Goal: Transaction & Acquisition: Purchase product/service

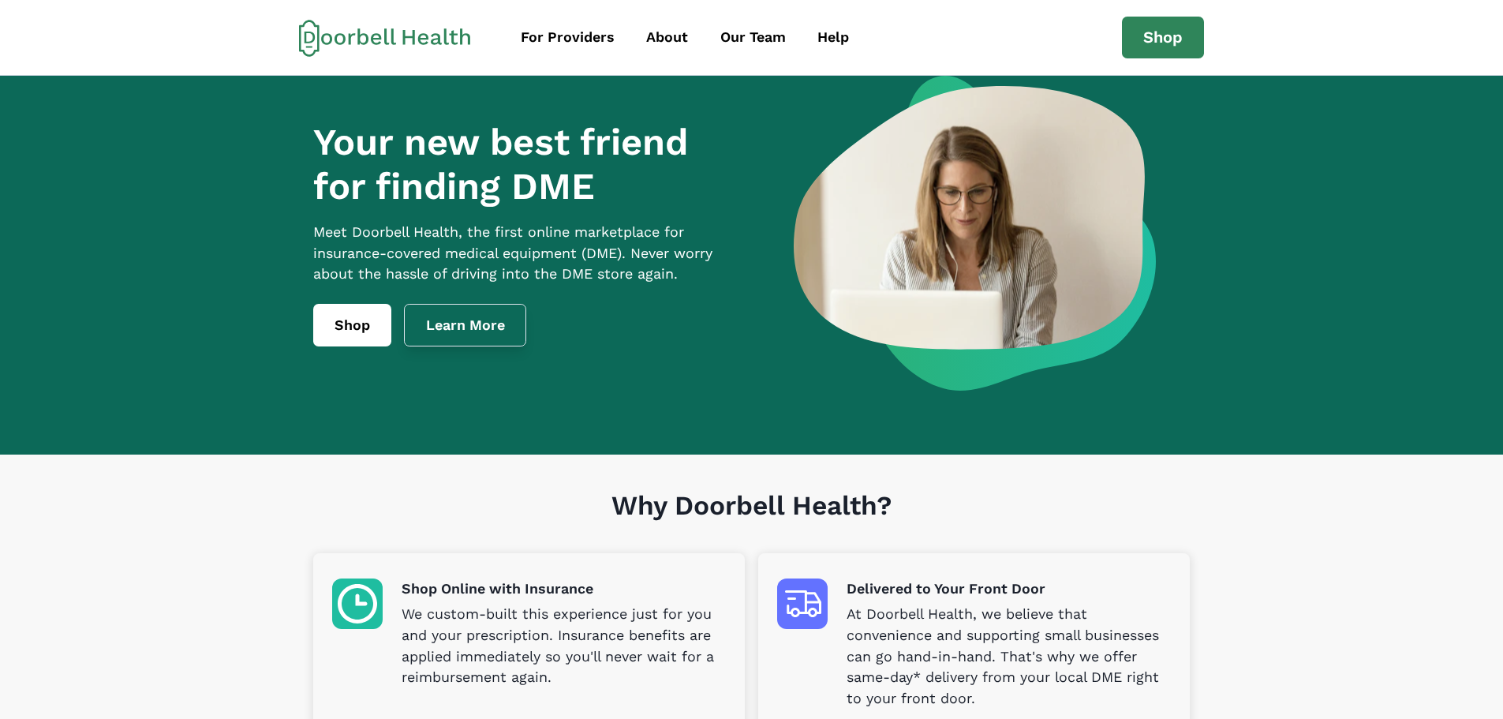
click at [450, 346] on link "Learn More" at bounding box center [465, 325] width 123 height 43
click at [597, 36] on div "For Providers" at bounding box center [568, 37] width 94 height 21
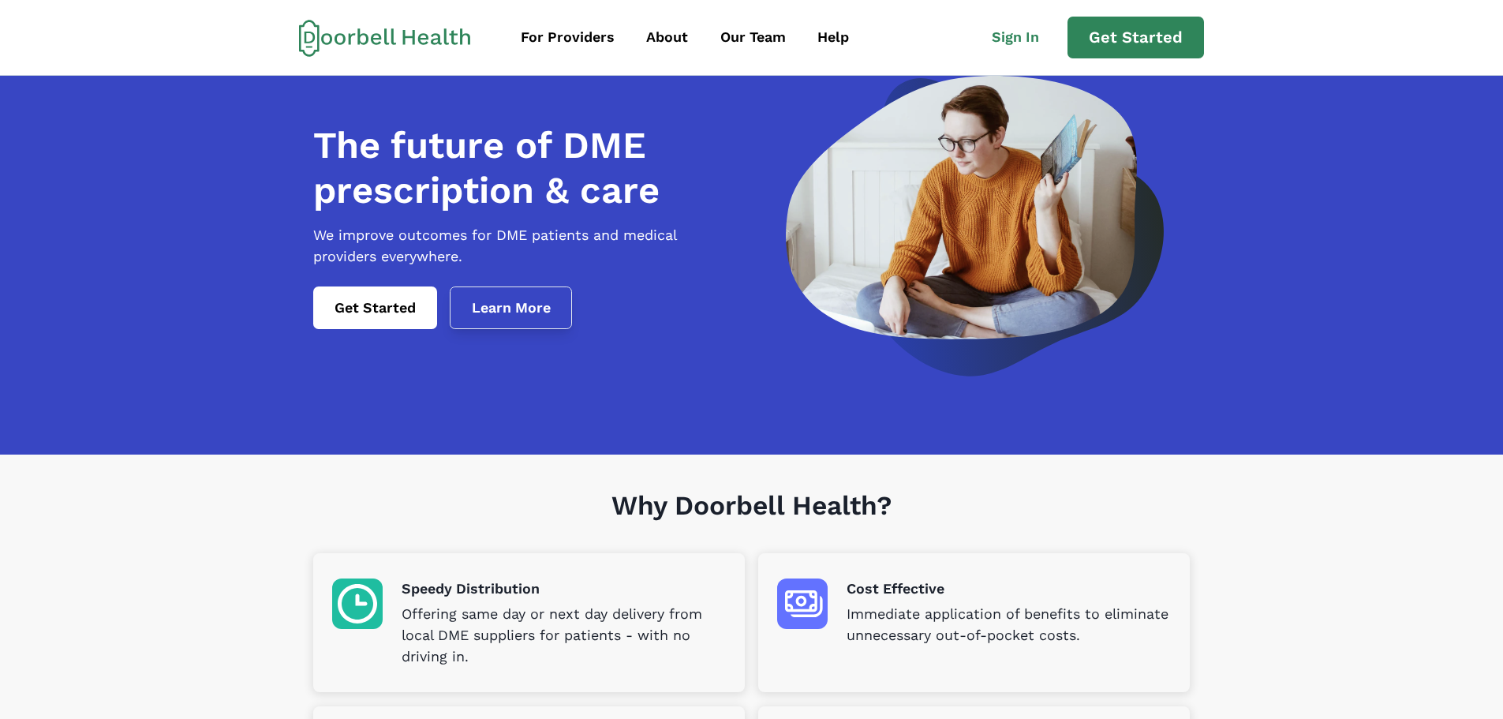
click at [492, 329] on link "Learn More" at bounding box center [511, 307] width 123 height 43
click at [376, 321] on link "Get Started" at bounding box center [375, 307] width 124 height 43
click at [517, 329] on link "Learn More" at bounding box center [511, 307] width 123 height 43
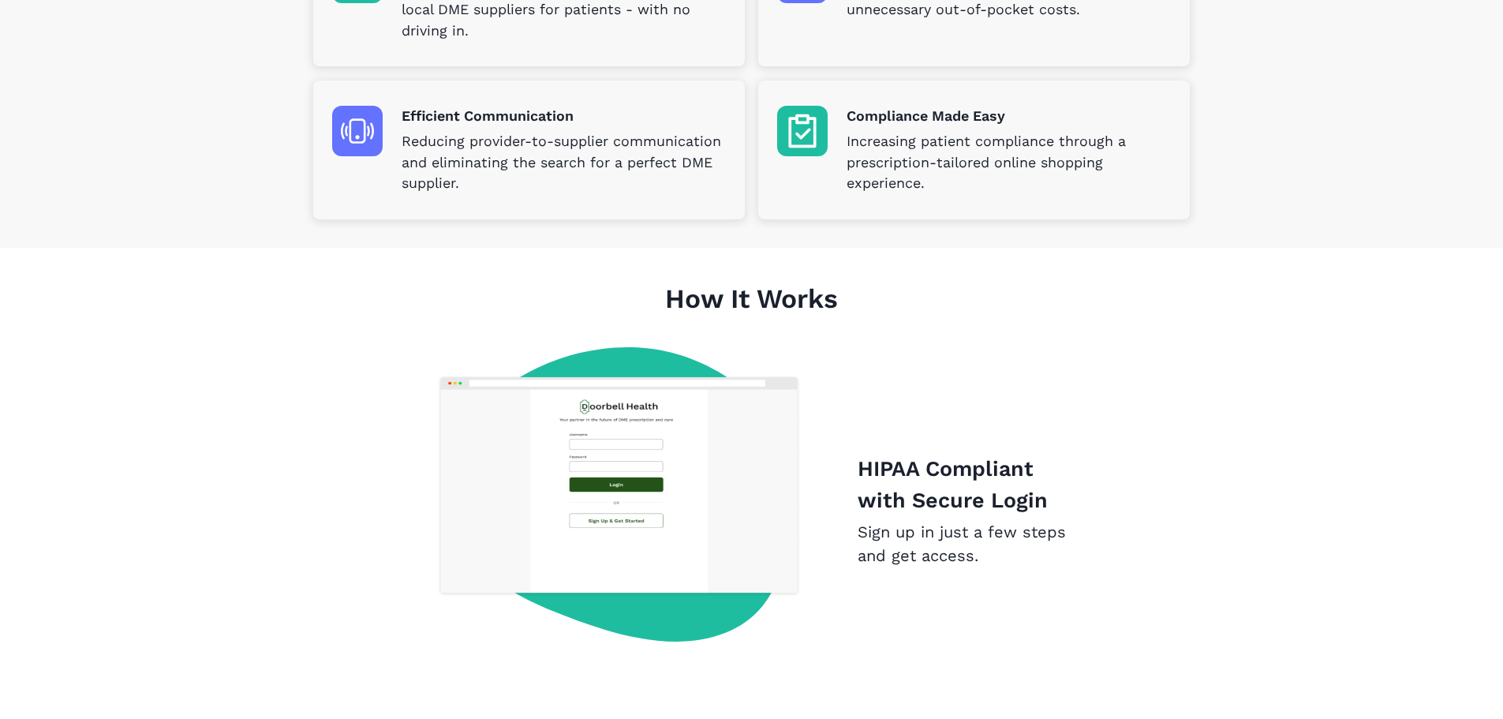
scroll to position [928, 0]
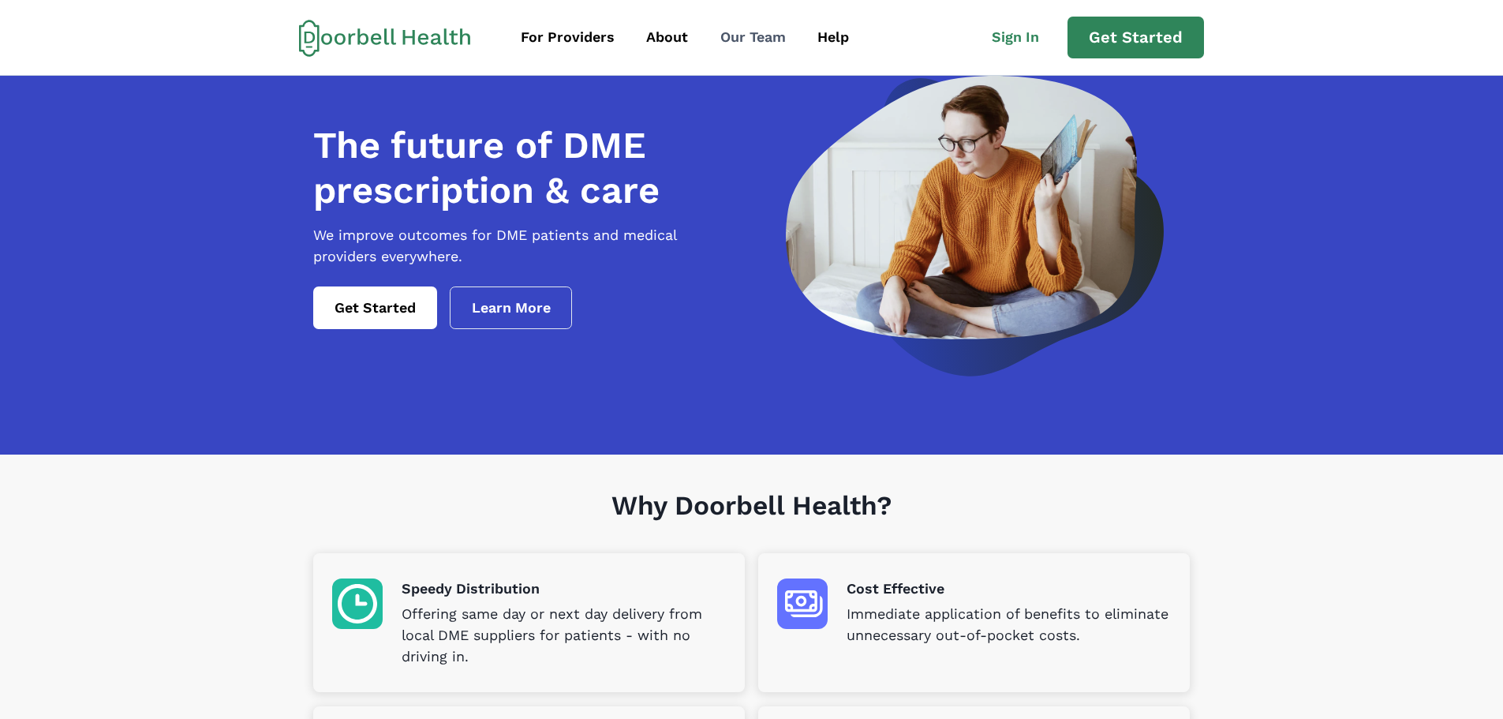
click at [759, 43] on div "Our Team" at bounding box center [754, 37] width 66 height 21
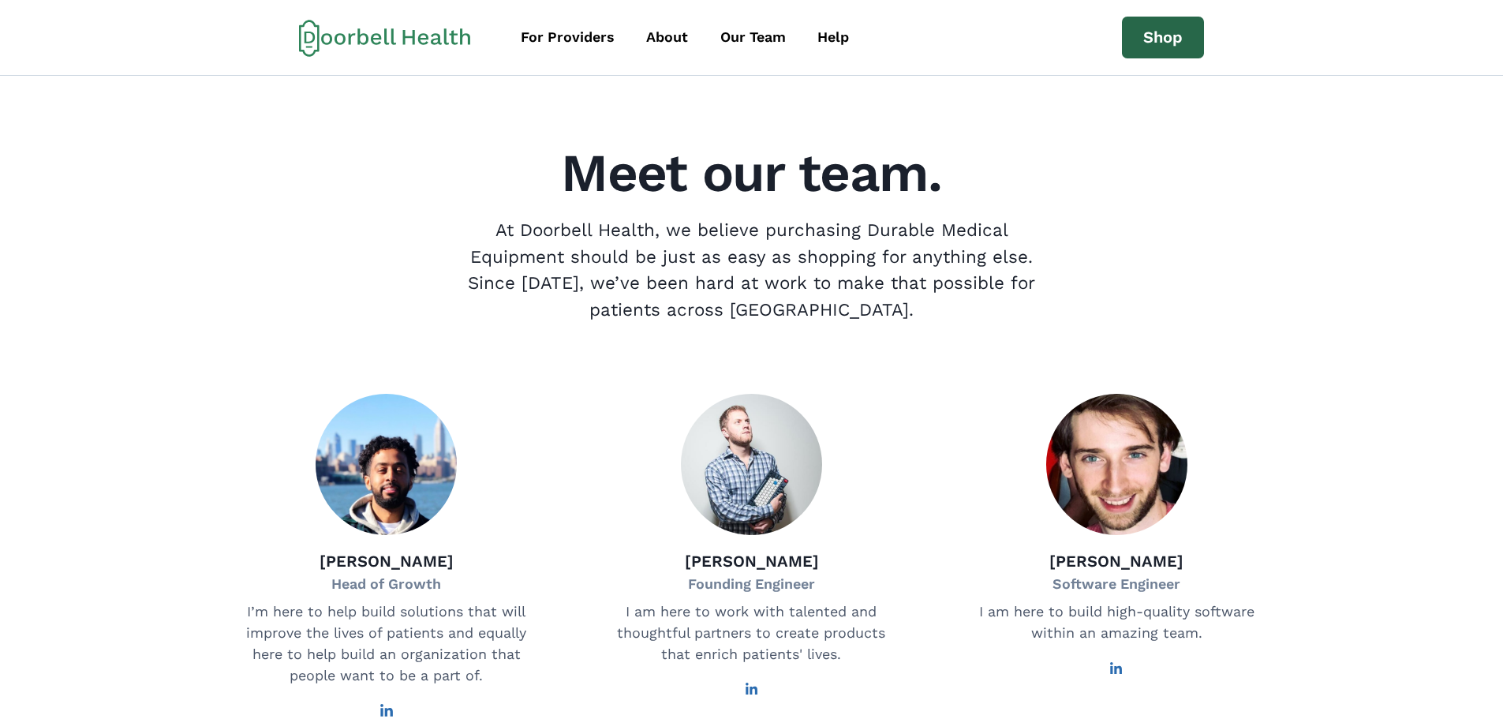
click at [1162, 52] on link "Shop" at bounding box center [1163, 38] width 82 height 43
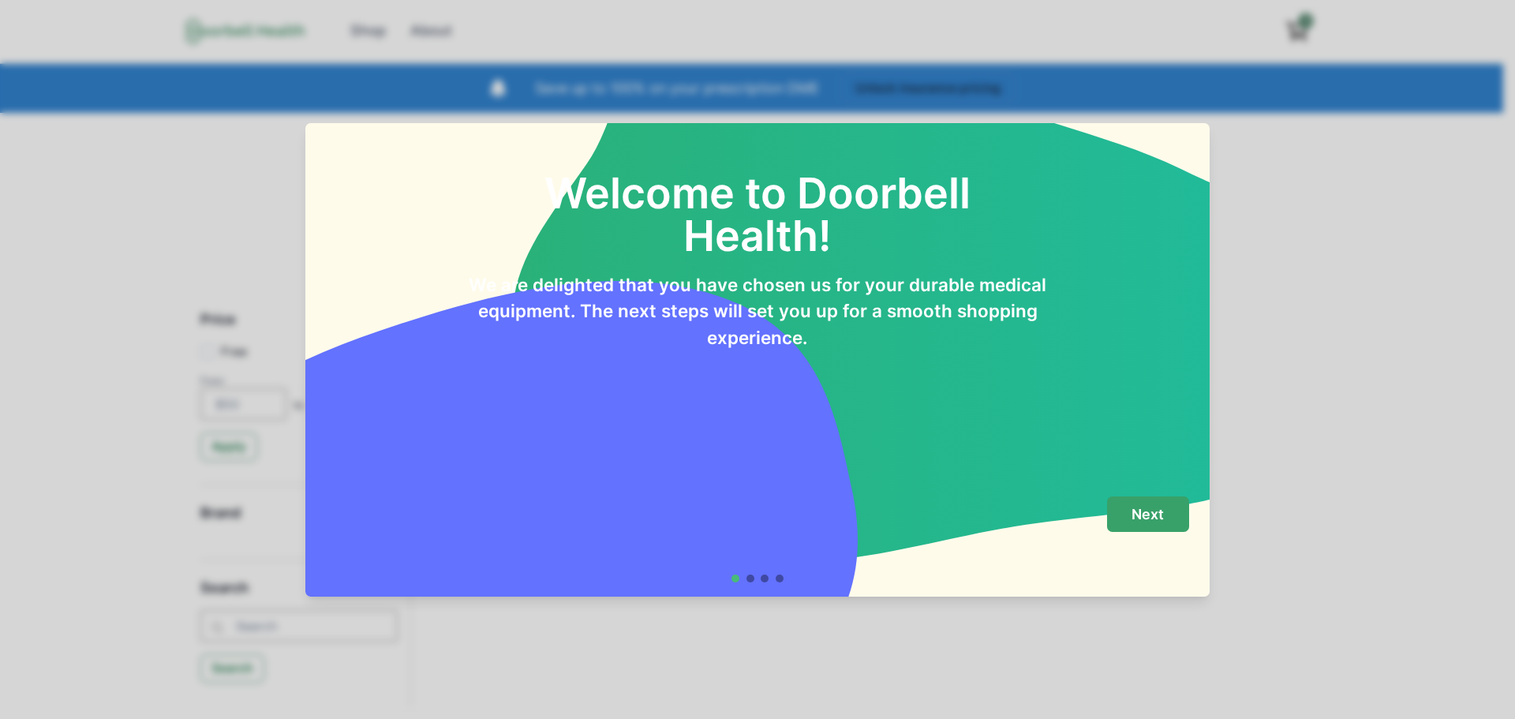
click at [1133, 522] on p "Next" at bounding box center [1148, 514] width 32 height 17
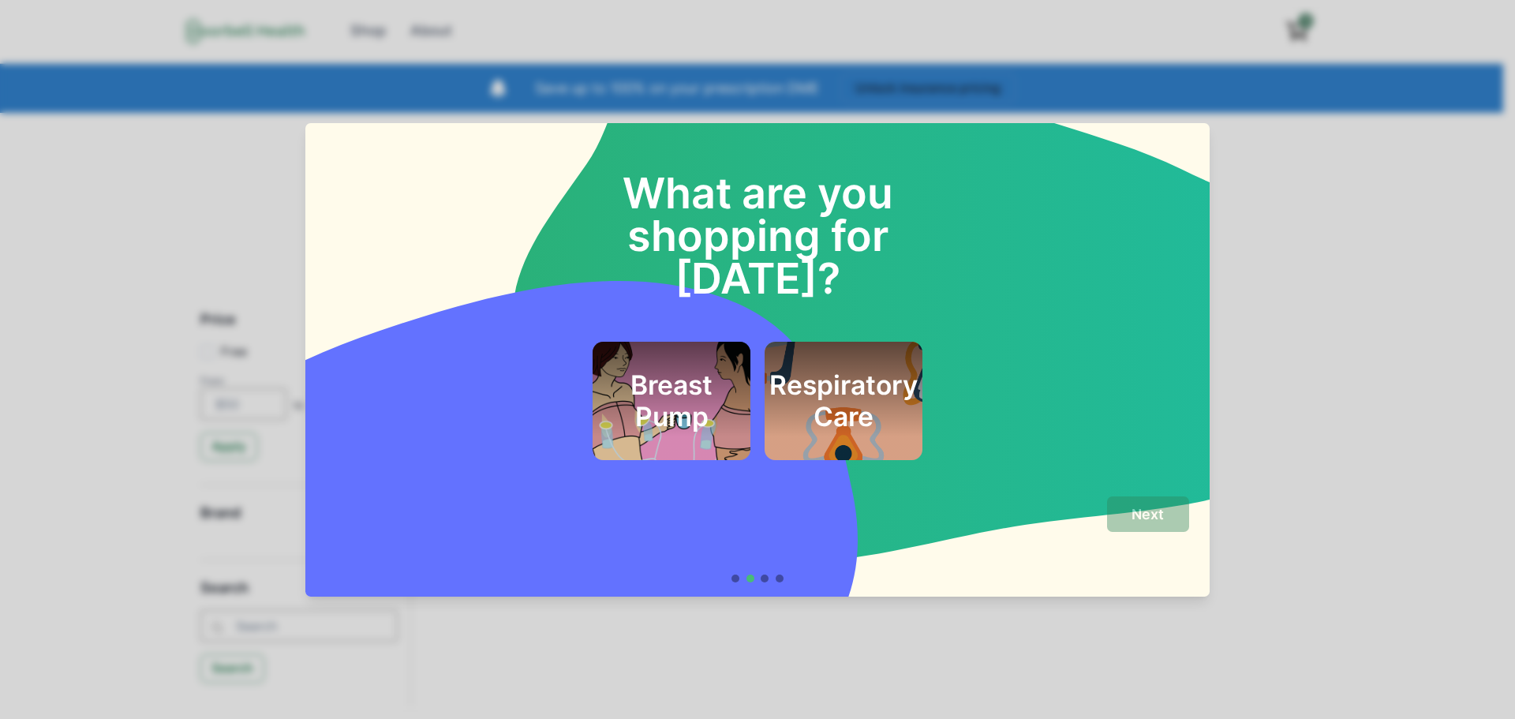
click at [865, 369] on h2 "Respiratory Care" at bounding box center [843, 401] width 148 height 64
click at [1134, 512] on p "Next" at bounding box center [1148, 514] width 32 height 17
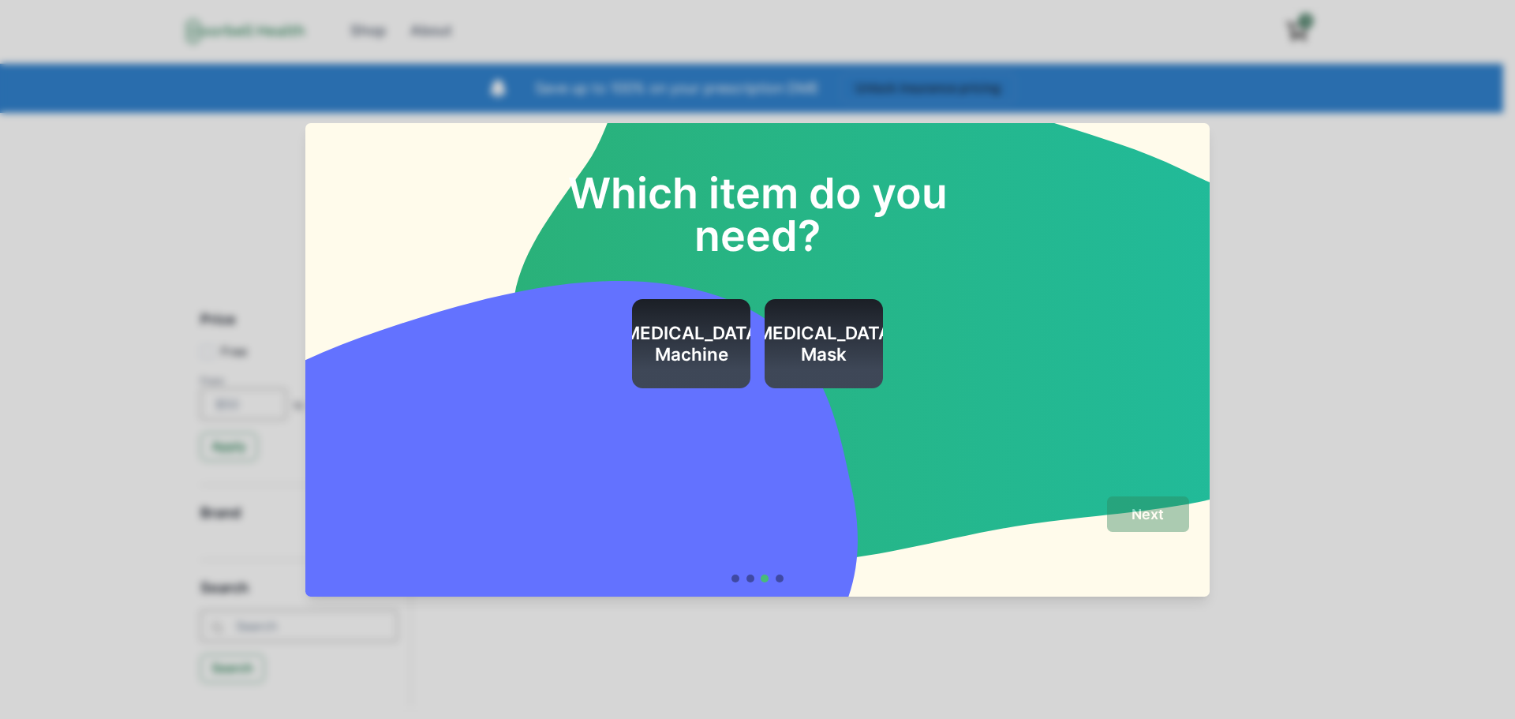
click at [723, 339] on h2 "[MEDICAL_DATA] Machine" at bounding box center [691, 344] width 148 height 43
click at [1162, 523] on button "Next" at bounding box center [1148, 514] width 82 height 36
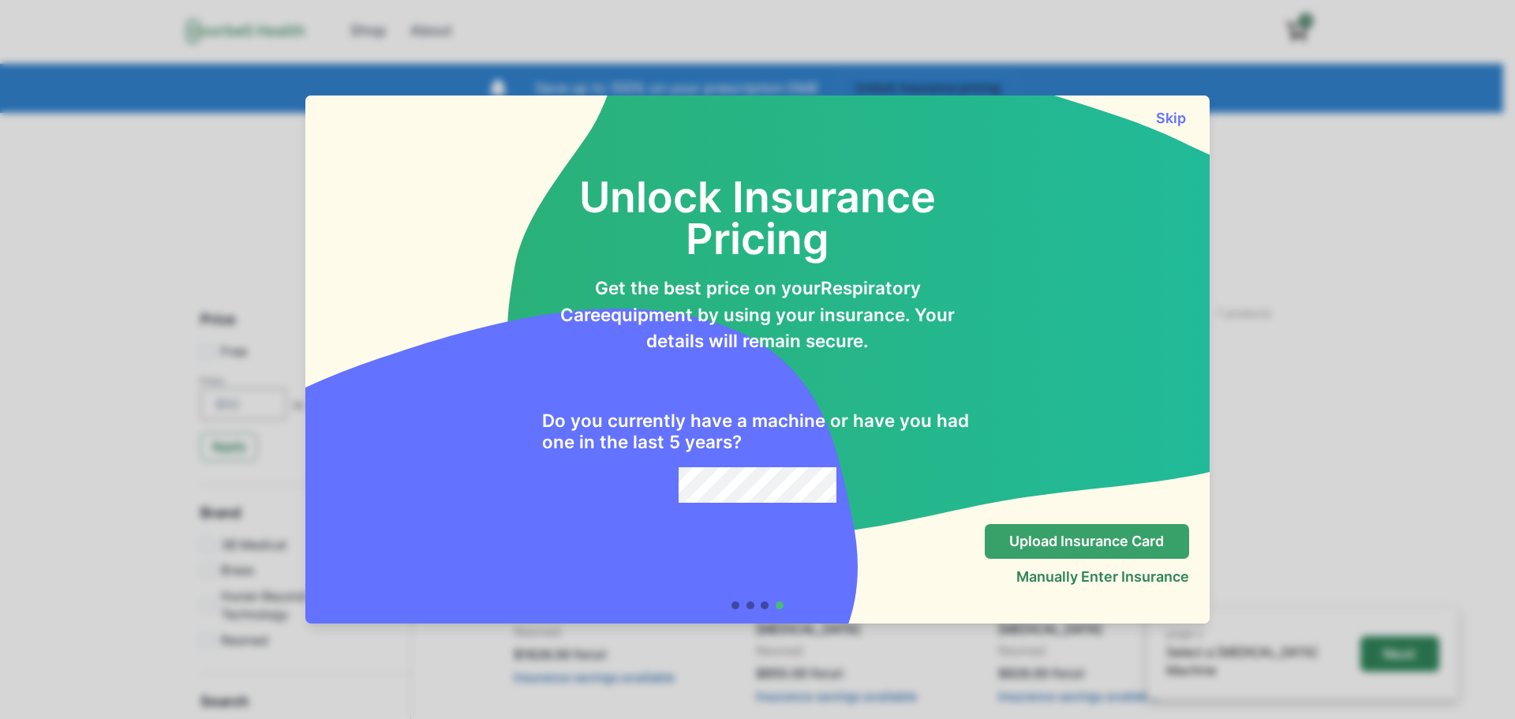
click at [1061, 544] on p "Upload Insurance Card" at bounding box center [1086, 541] width 155 height 17
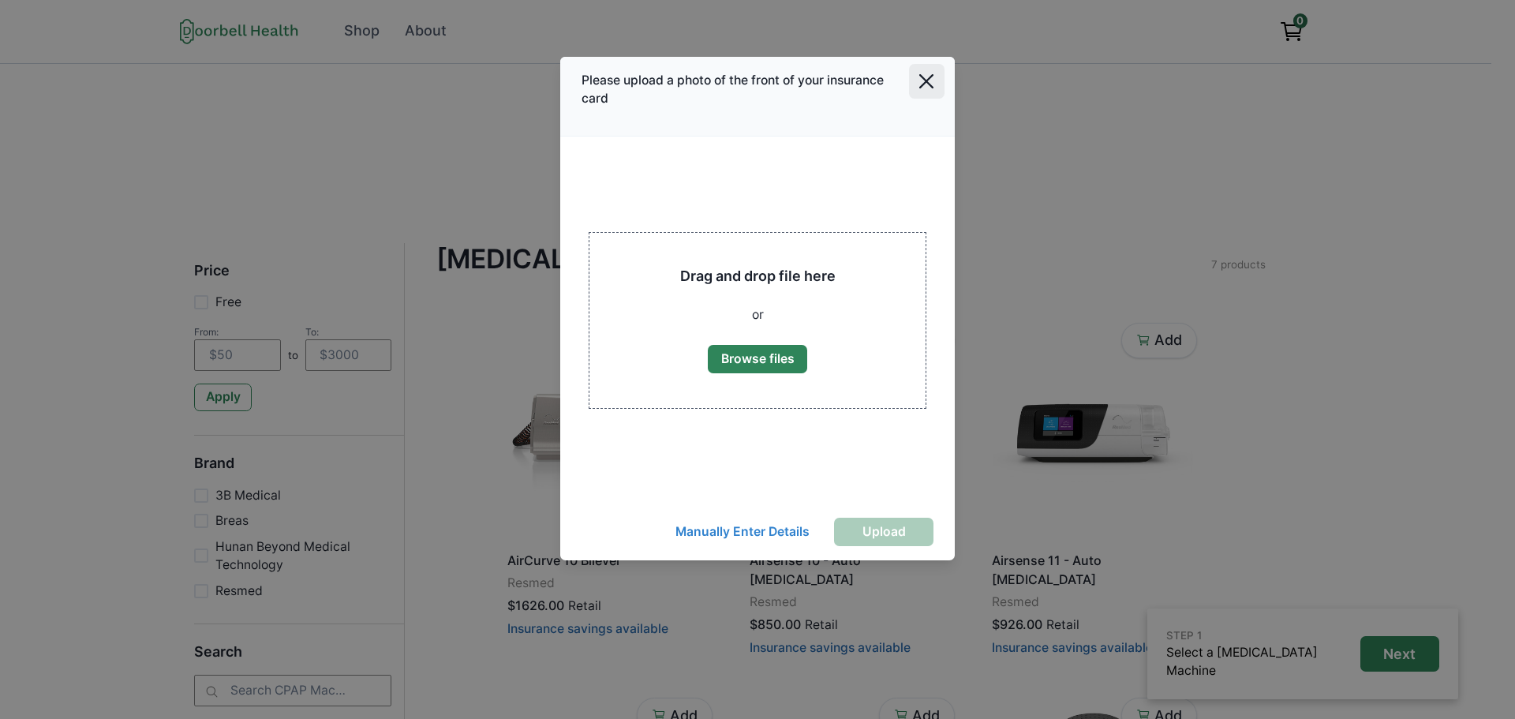
click at [919, 80] on button "Close" at bounding box center [927, 82] width 36 height 36
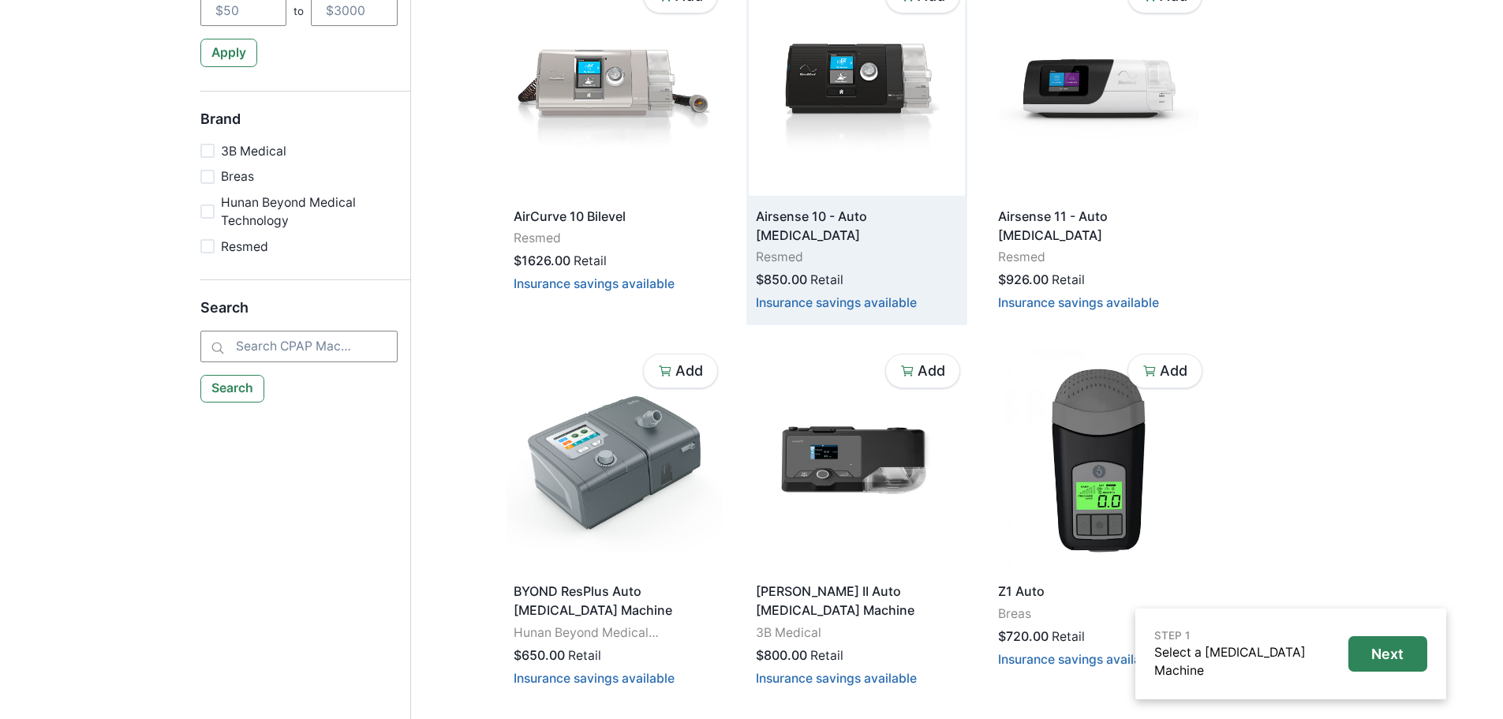
scroll to position [79, 0]
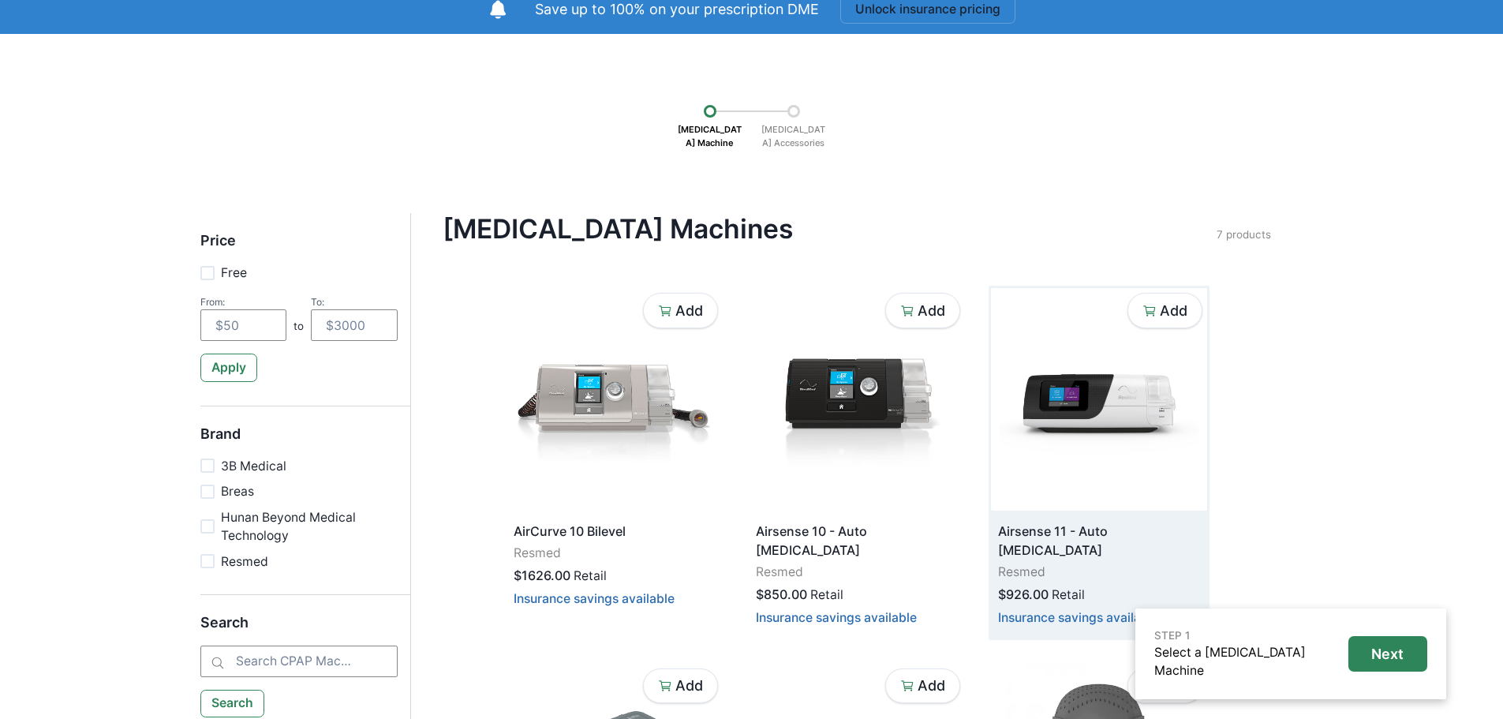
click at [1088, 437] on img at bounding box center [1099, 399] width 216 height 223
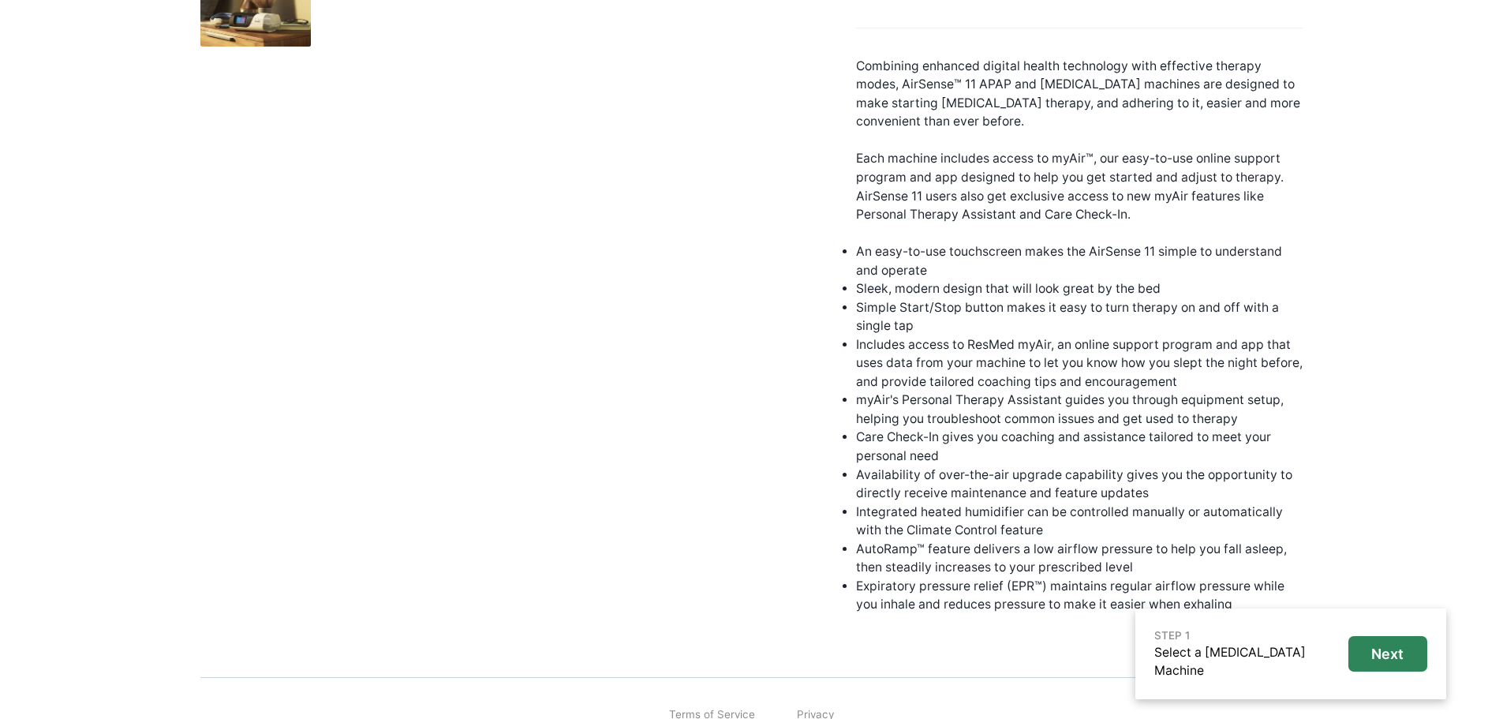
scroll to position [182, 0]
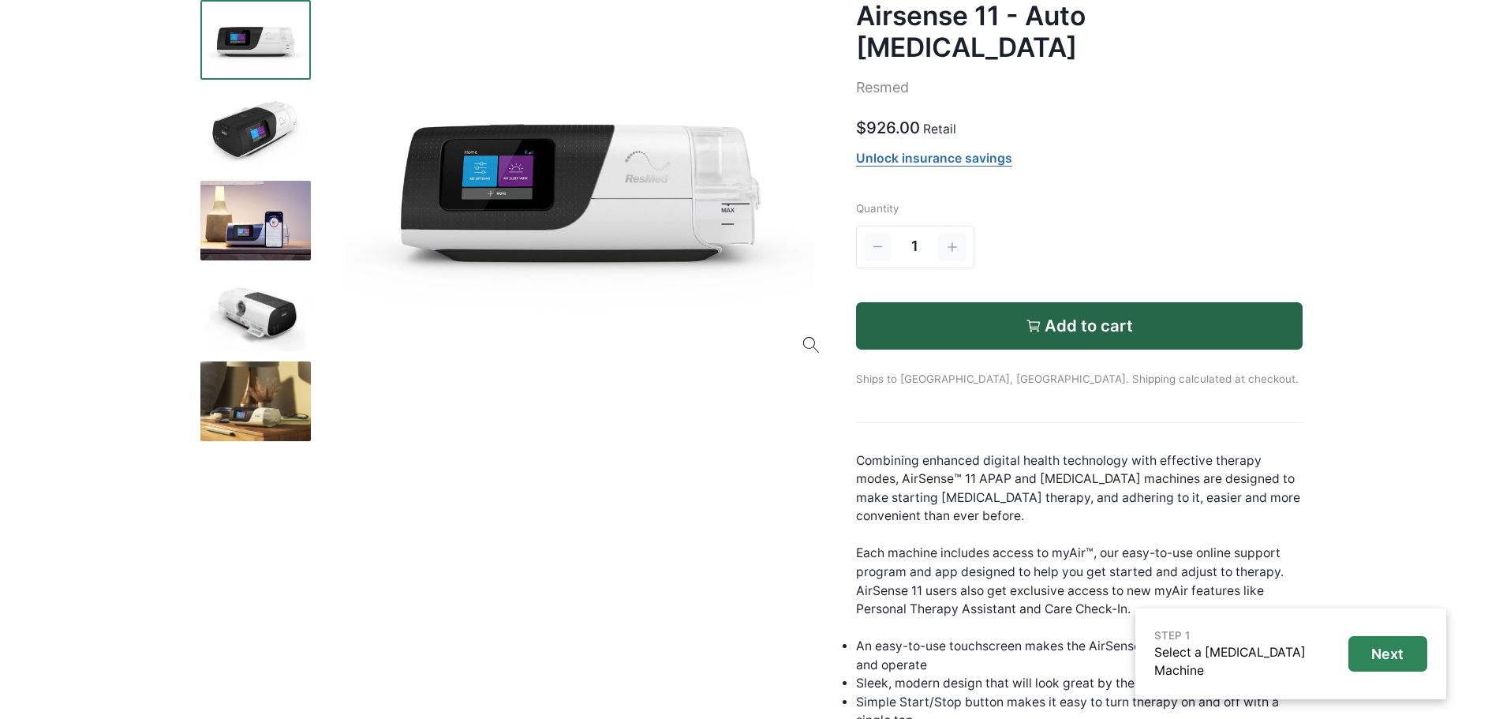
click at [1013, 350] on p "Ships to [GEOGRAPHIC_DATA], [GEOGRAPHIC_DATA]. Shipping calculated at checkout." at bounding box center [1079, 368] width 447 height 37
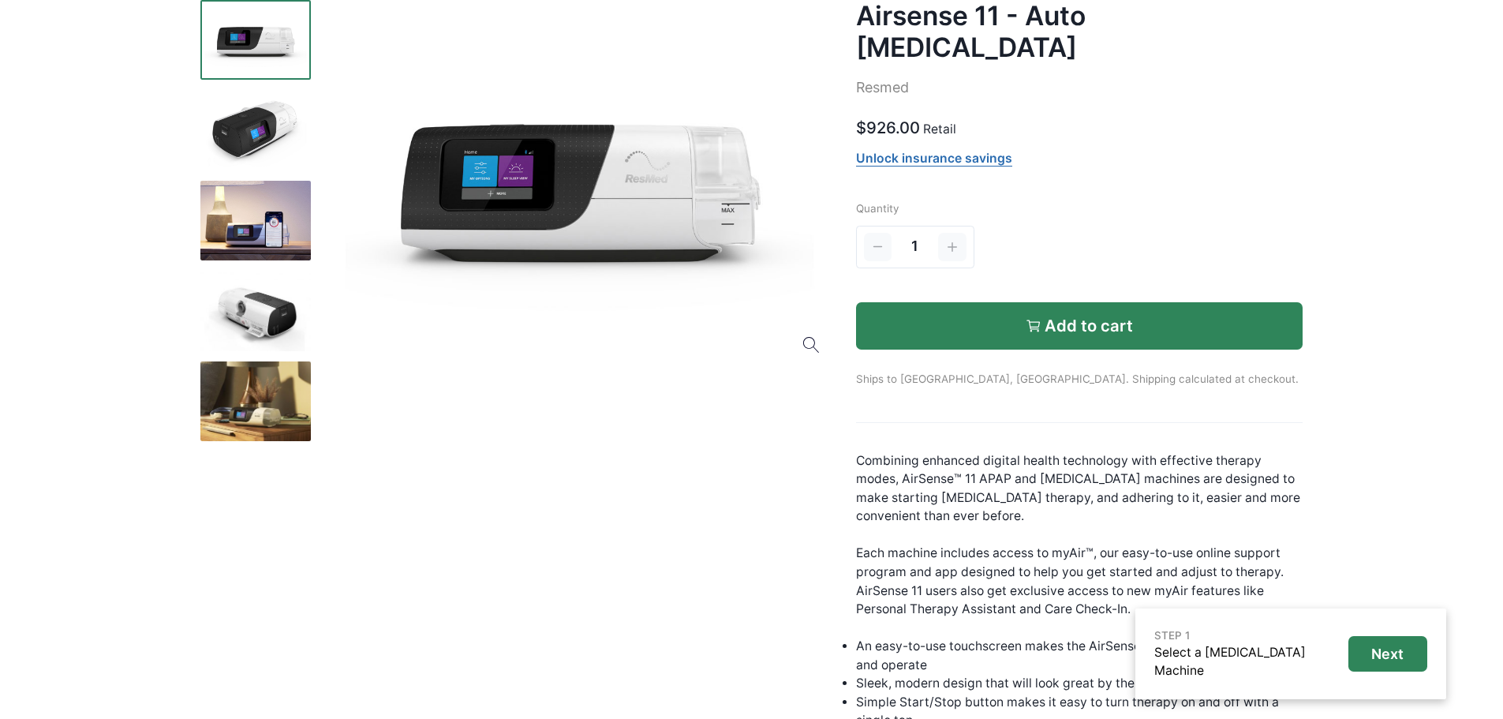
click at [1016, 302] on button "Add to cart" at bounding box center [1079, 325] width 447 height 47
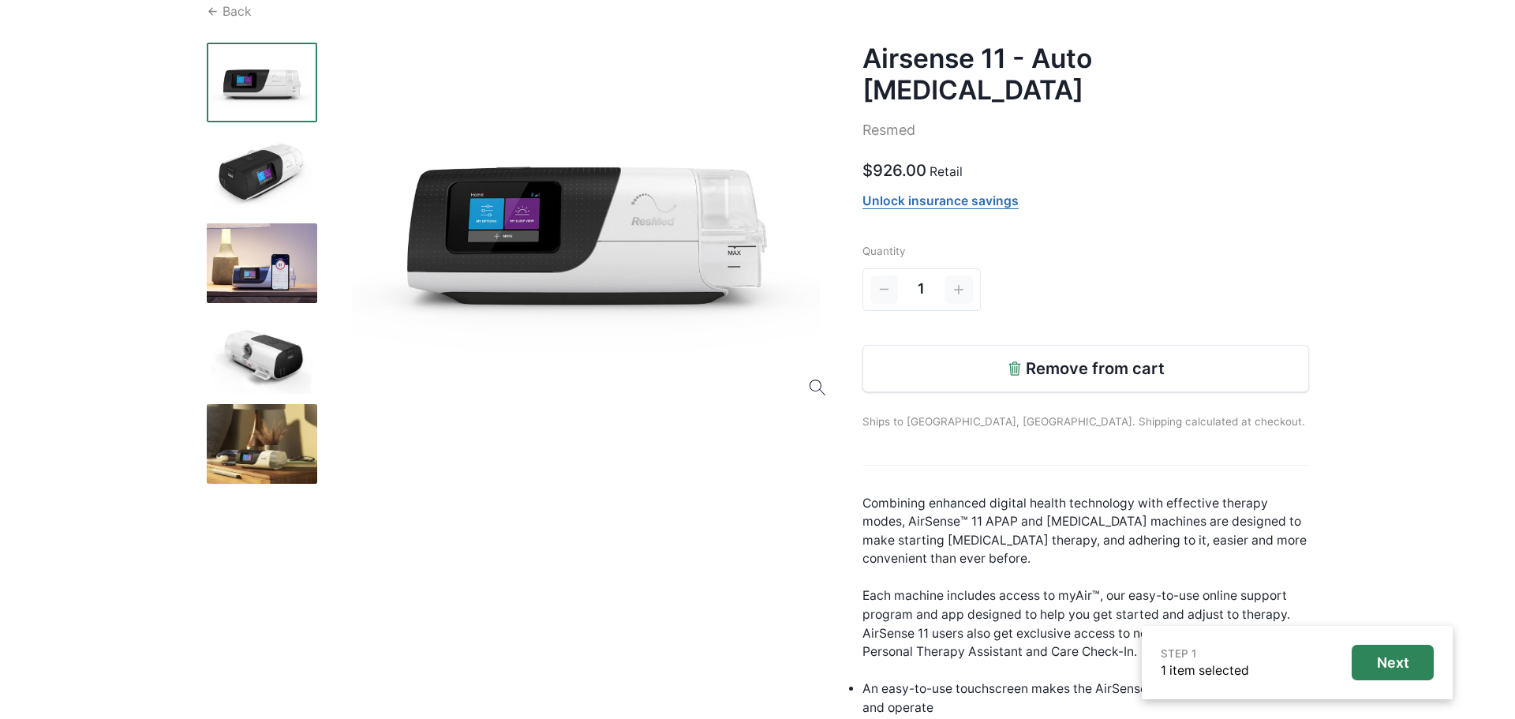
scroll to position [0, 0]
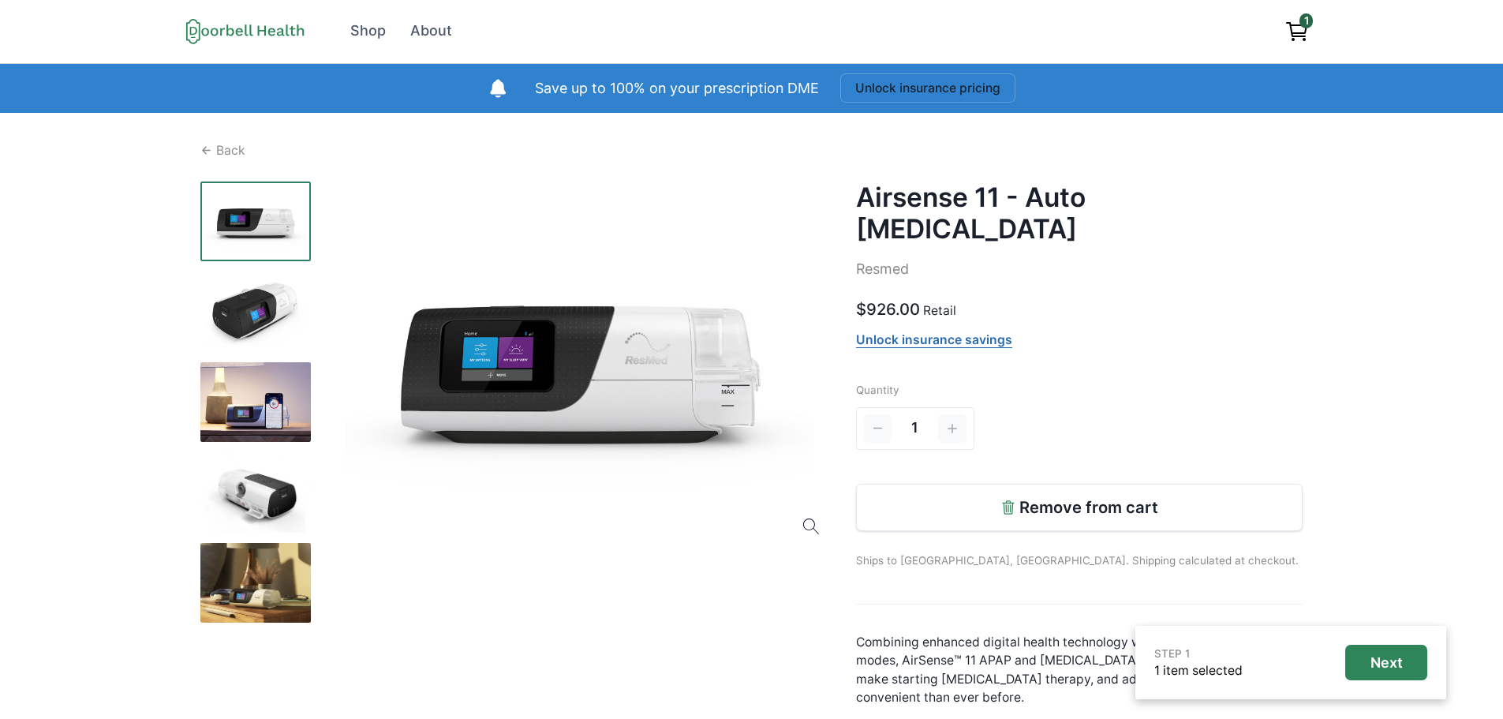
click at [1299, 36] on icon "View cart" at bounding box center [1296, 29] width 18 height 13
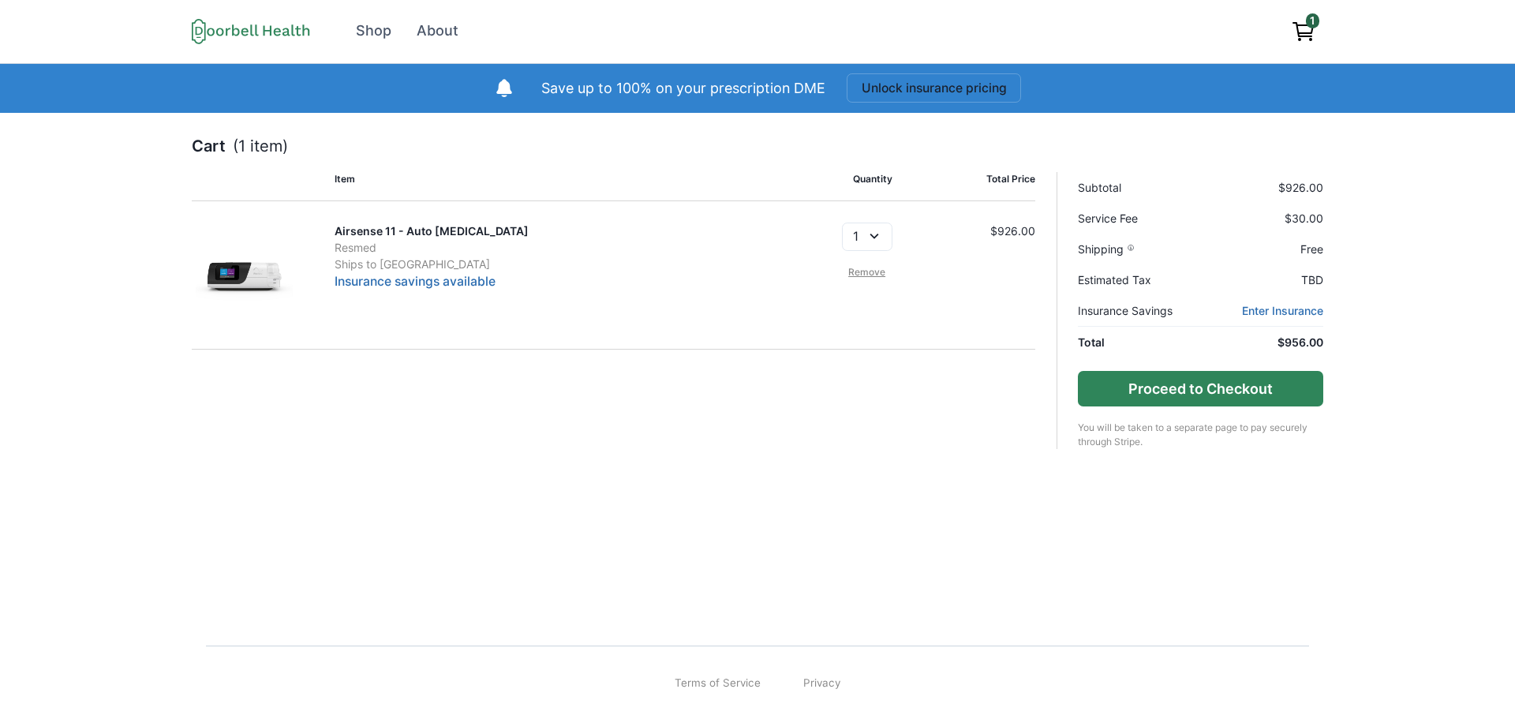
click at [1231, 380] on button "Proceed to Checkout" at bounding box center [1200, 389] width 245 height 36
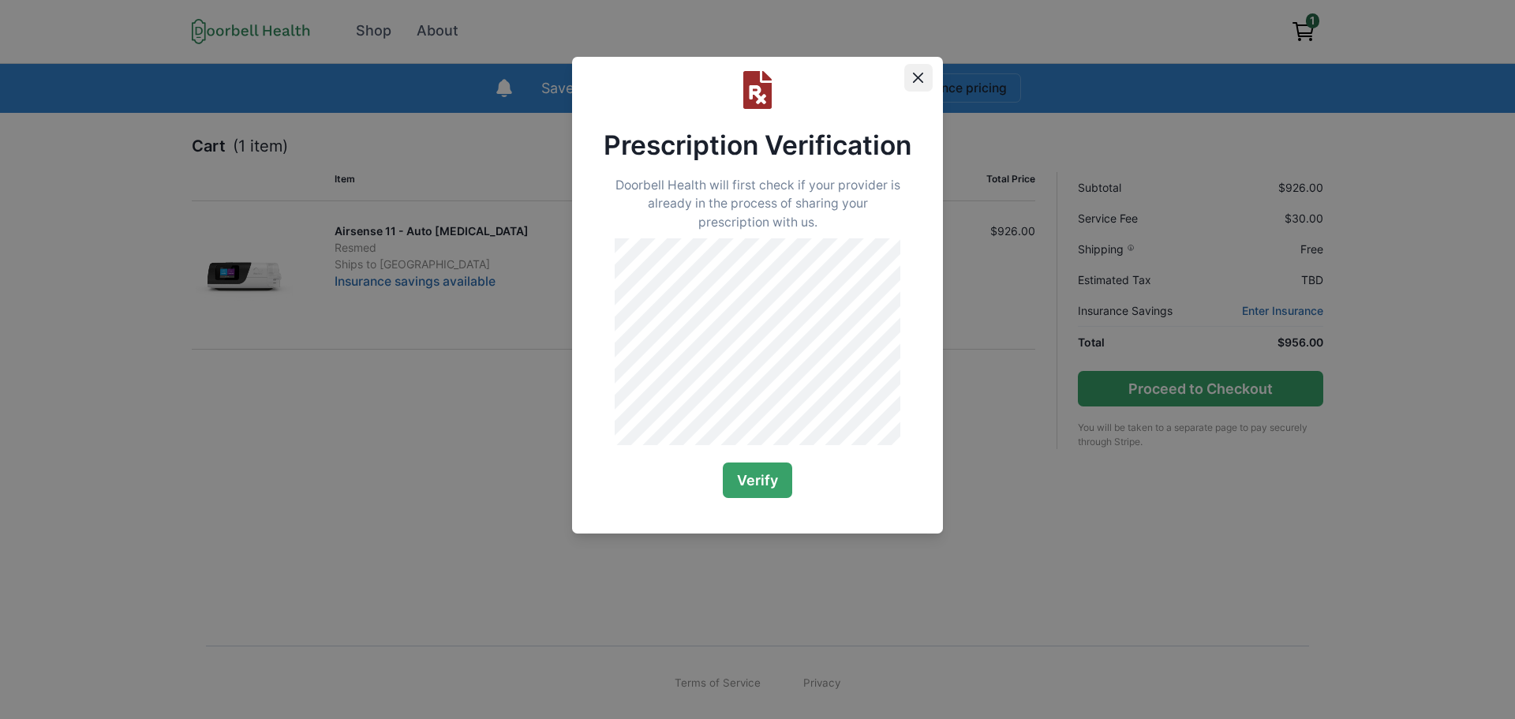
click at [917, 80] on icon "Close" at bounding box center [918, 78] width 10 height 10
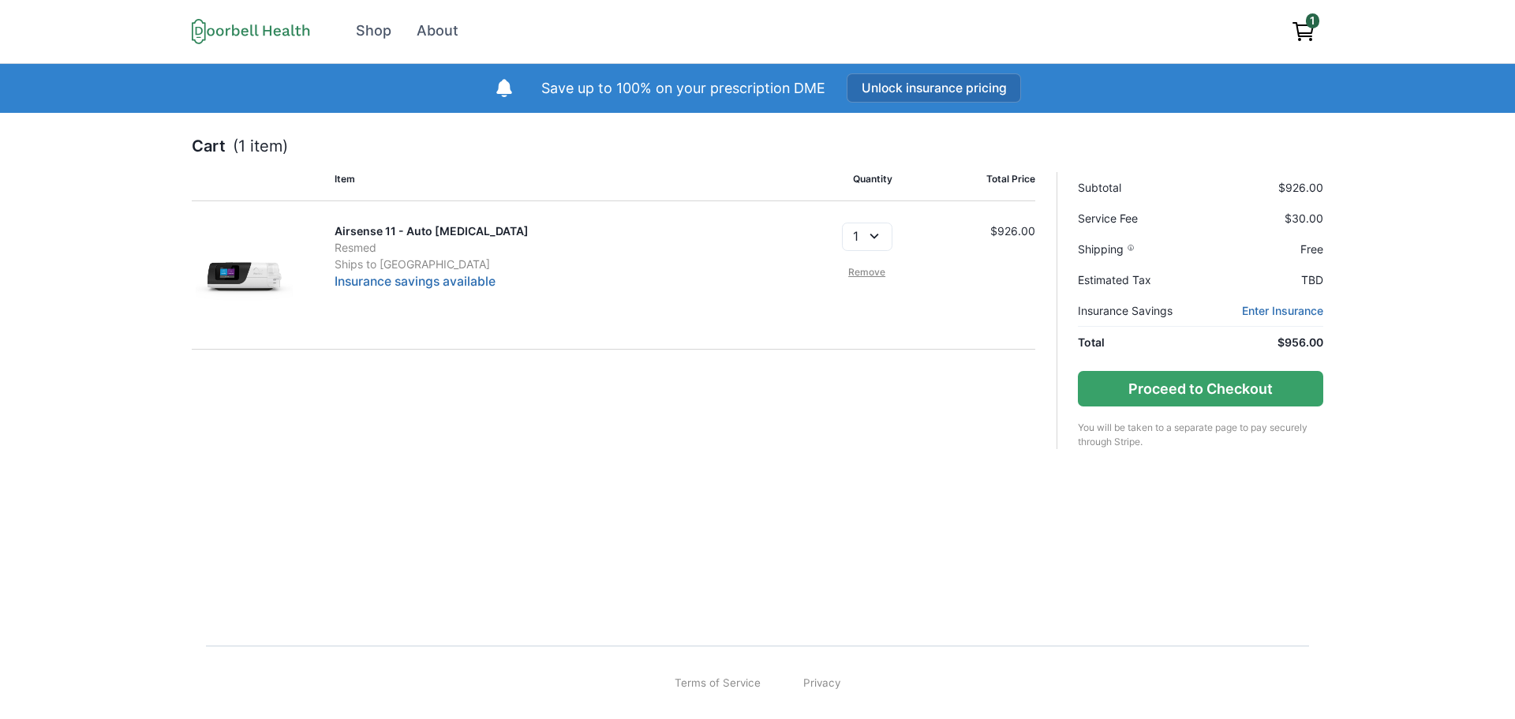
click at [921, 92] on button "Unlock insurance pricing" at bounding box center [934, 87] width 175 height 29
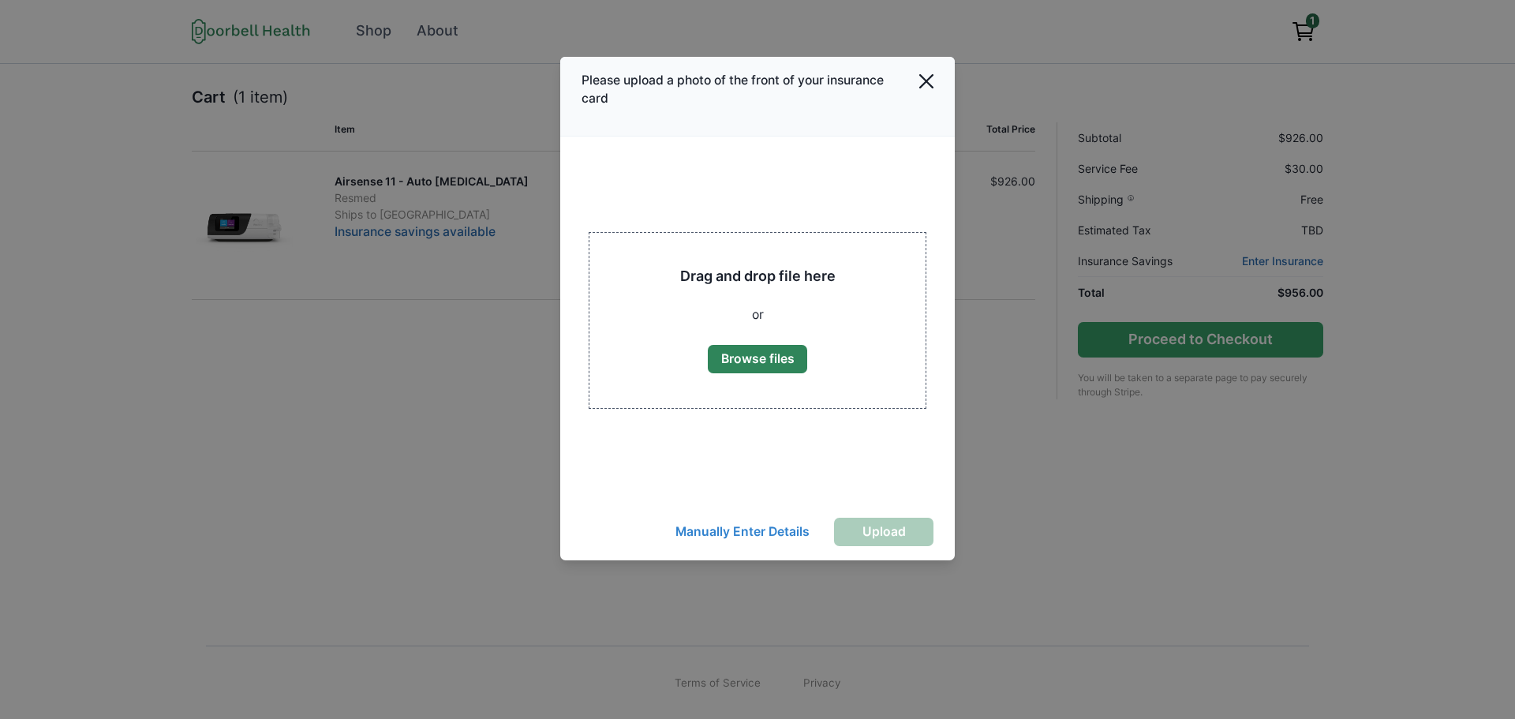
click at [921, 92] on button "Close" at bounding box center [927, 82] width 36 height 36
